Goal: Information Seeking & Learning: Find specific fact

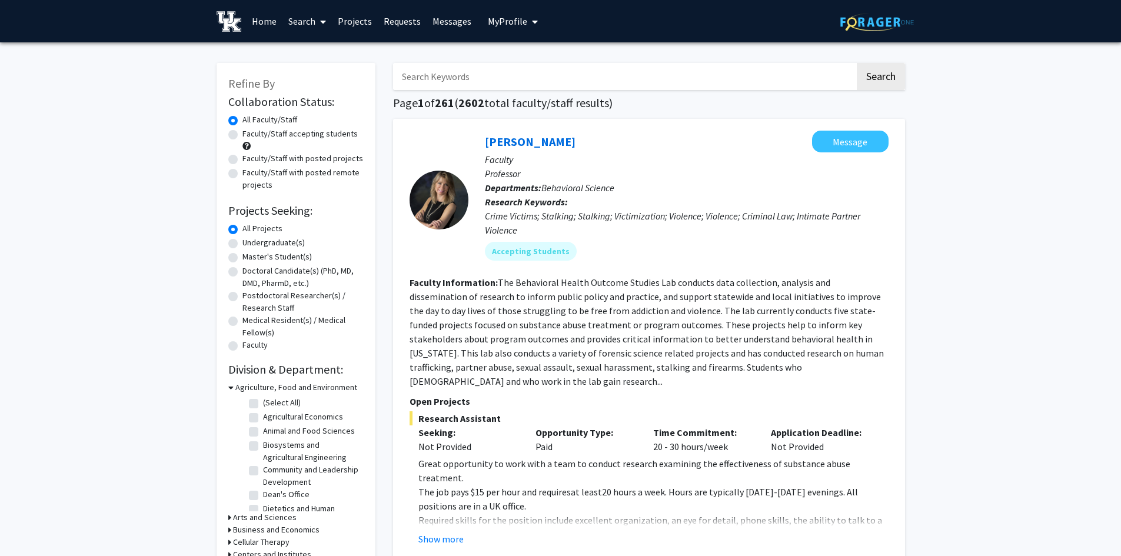
click at [323, 21] on icon at bounding box center [323, 21] width 6 height 9
click at [325, 51] on span "Faculty/Staff" at bounding box center [326, 54] width 87 height 24
click at [456, 74] on input "Search Keywords" at bounding box center [624, 76] width 462 height 27
click at [857, 63] on button "Search" at bounding box center [881, 76] width 48 height 27
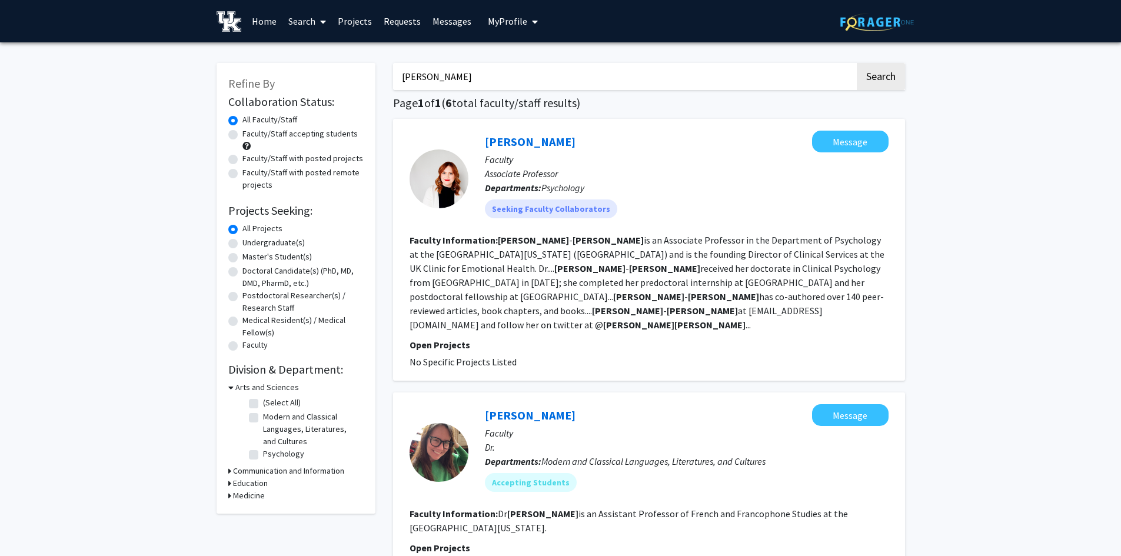
drag, startPoint x: 497, startPoint y: 77, endPoint x: 364, endPoint y: 67, distance: 134.0
click at [857, 63] on button "Search" at bounding box center [881, 76] width 48 height 27
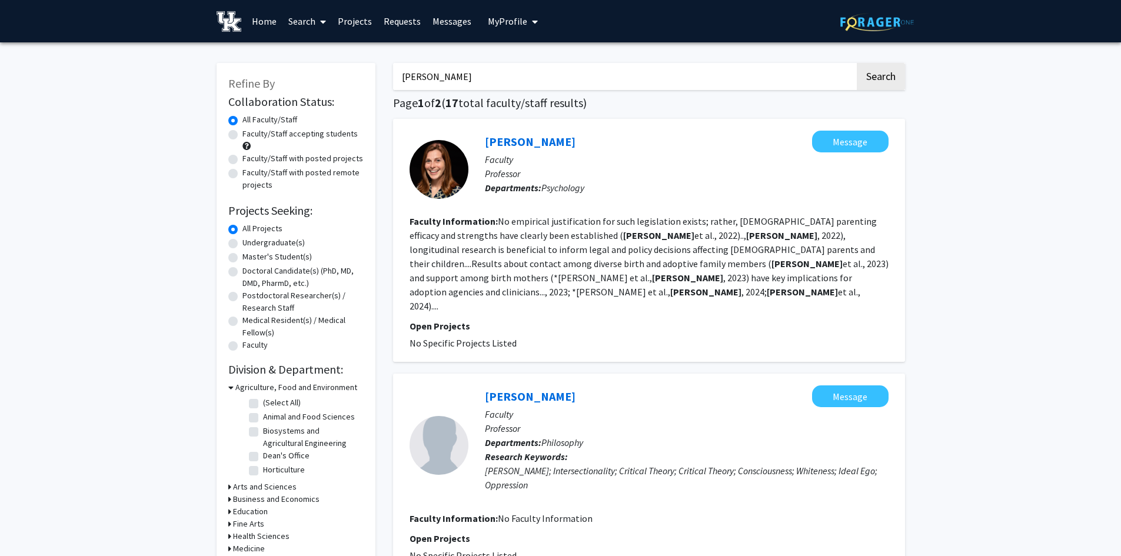
drag, startPoint x: 452, startPoint y: 76, endPoint x: 398, endPoint y: 74, distance: 54.2
click at [400, 74] on input "[PERSON_NAME]" at bounding box center [624, 76] width 462 height 27
type input "[PERSON_NAME]"
click at [857, 63] on button "Search" at bounding box center [881, 76] width 48 height 27
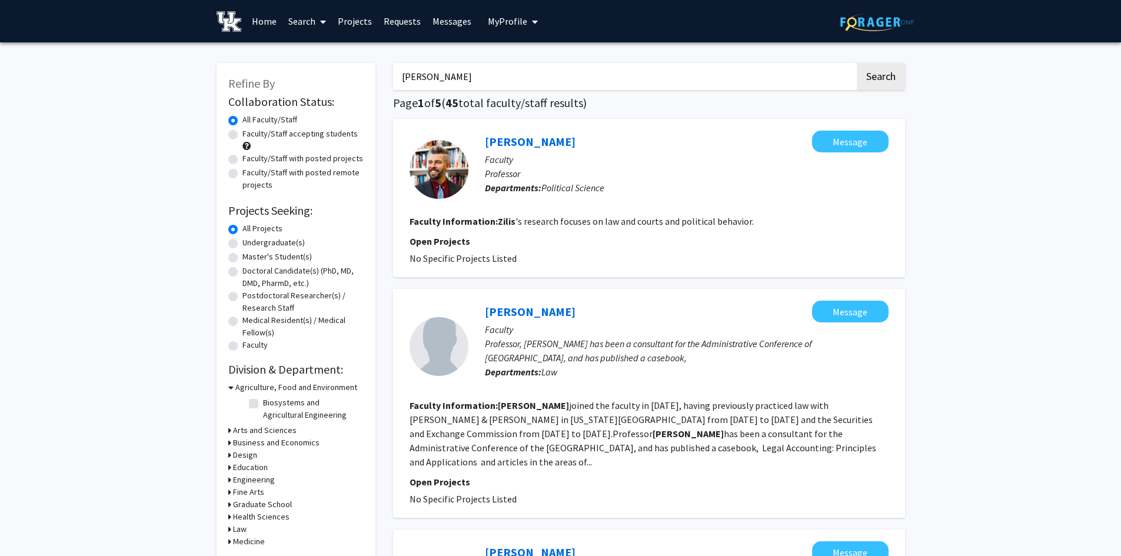
click at [323, 22] on icon at bounding box center [323, 21] width 6 height 9
click at [318, 74] on span "Students" at bounding box center [319, 78] width 72 height 24
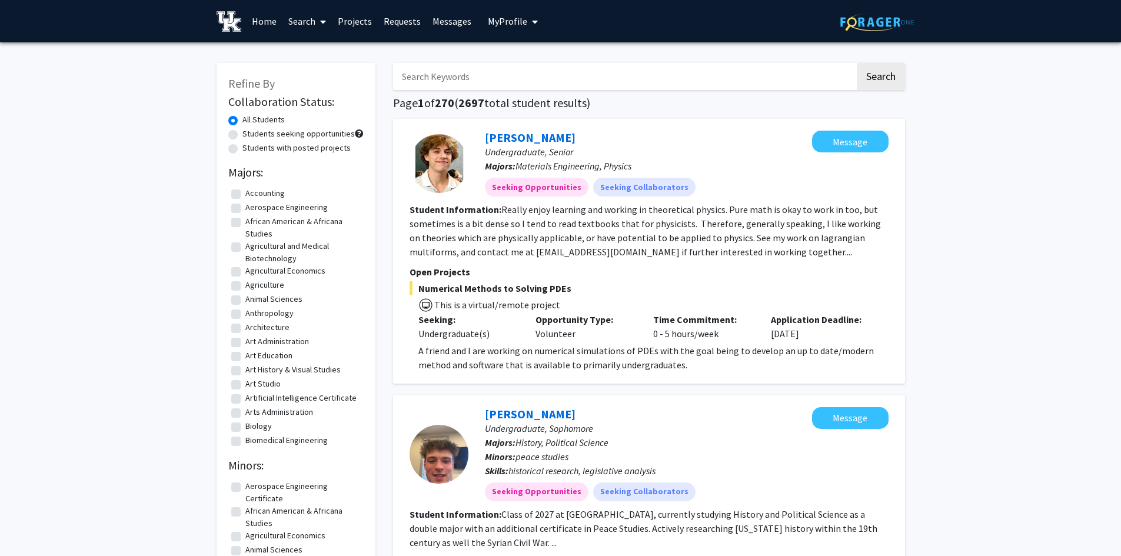
click at [430, 71] on input "Search Keywords" at bounding box center [624, 76] width 462 height 27
click at [857, 63] on button "Search" at bounding box center [881, 76] width 48 height 27
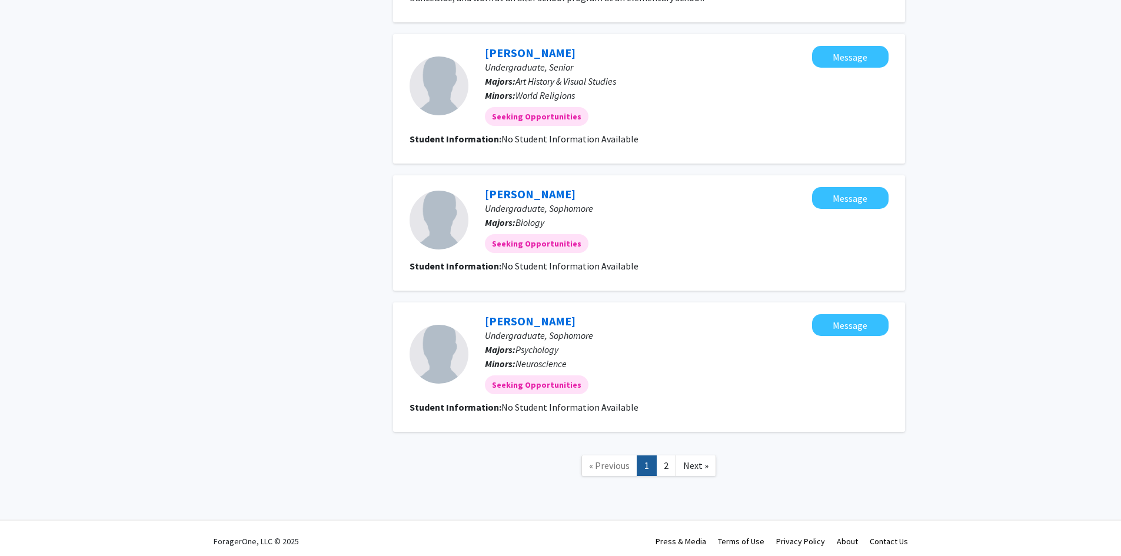
scroll to position [1066, 0]
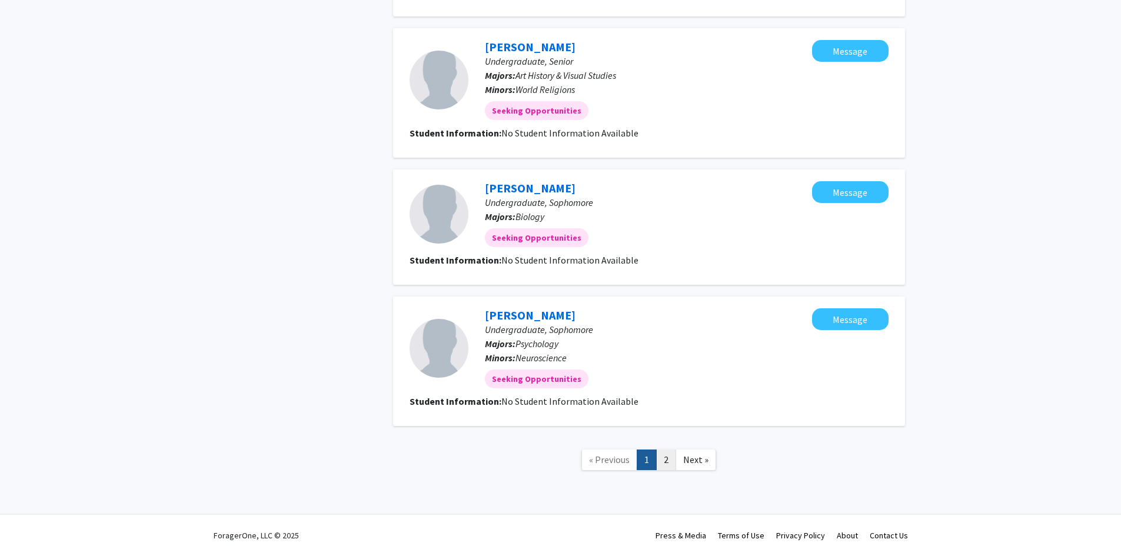
click at [665, 460] on link "2" at bounding box center [666, 460] width 20 height 21
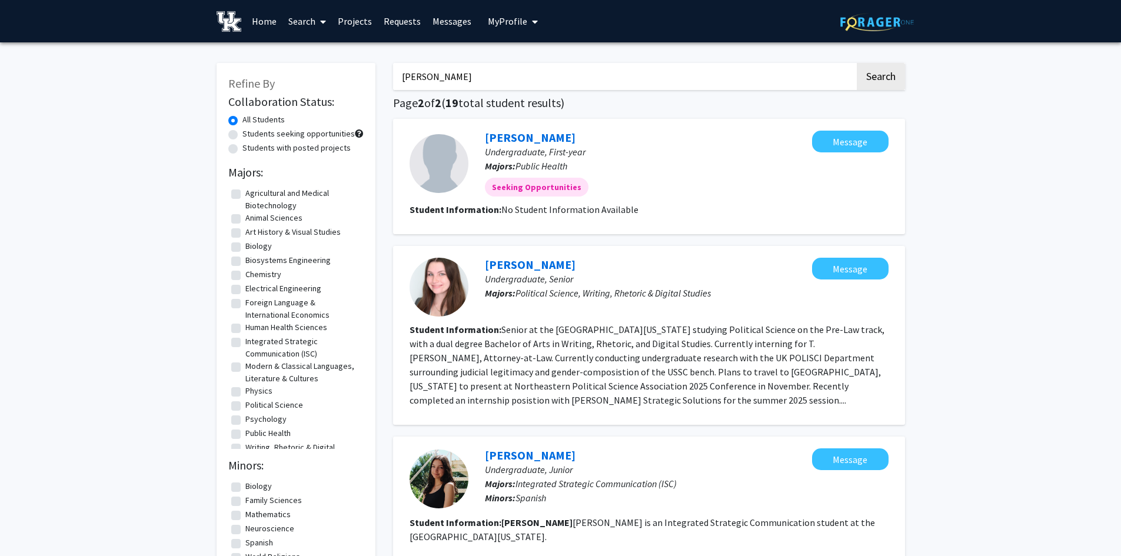
drag, startPoint x: 463, startPoint y: 74, endPoint x: 394, endPoint y: 69, distance: 69.0
click at [394, 69] on input "[PERSON_NAME]" at bounding box center [624, 76] width 462 height 27
click at [857, 63] on button "Search" at bounding box center [881, 76] width 48 height 27
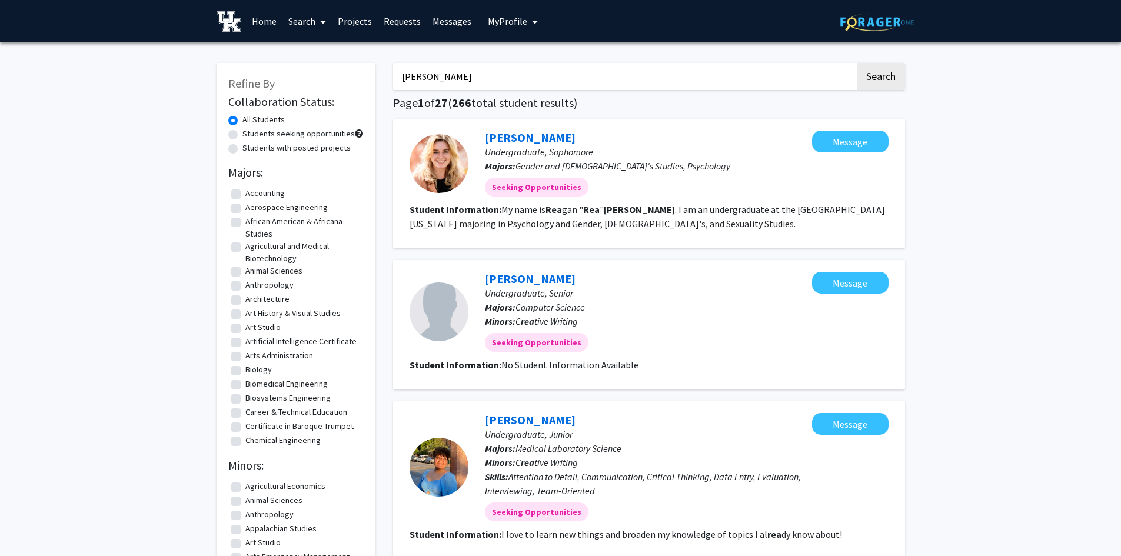
drag, startPoint x: 447, startPoint y: 79, endPoint x: 387, endPoint y: 64, distance: 62.4
click at [857, 63] on button "Search" at bounding box center [881, 76] width 48 height 27
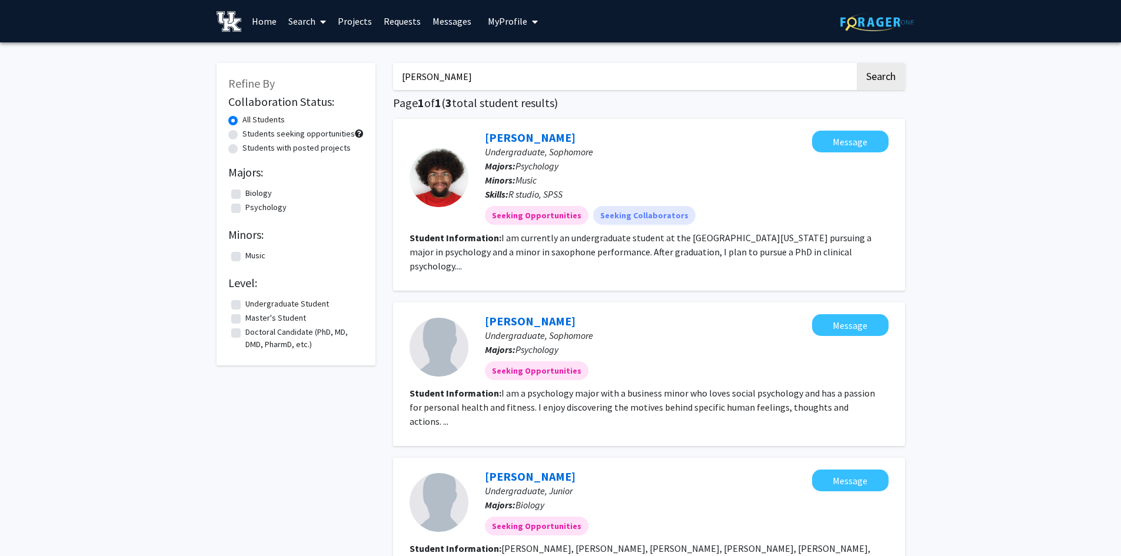
drag, startPoint x: 499, startPoint y: 79, endPoint x: 394, endPoint y: 65, distance: 105.2
click at [394, 65] on input "[PERSON_NAME]" at bounding box center [624, 76] width 462 height 27
type input "[PERSON_NAME]"
click at [857, 63] on button "Search" at bounding box center [881, 76] width 48 height 27
